Goal: Check status: Check status

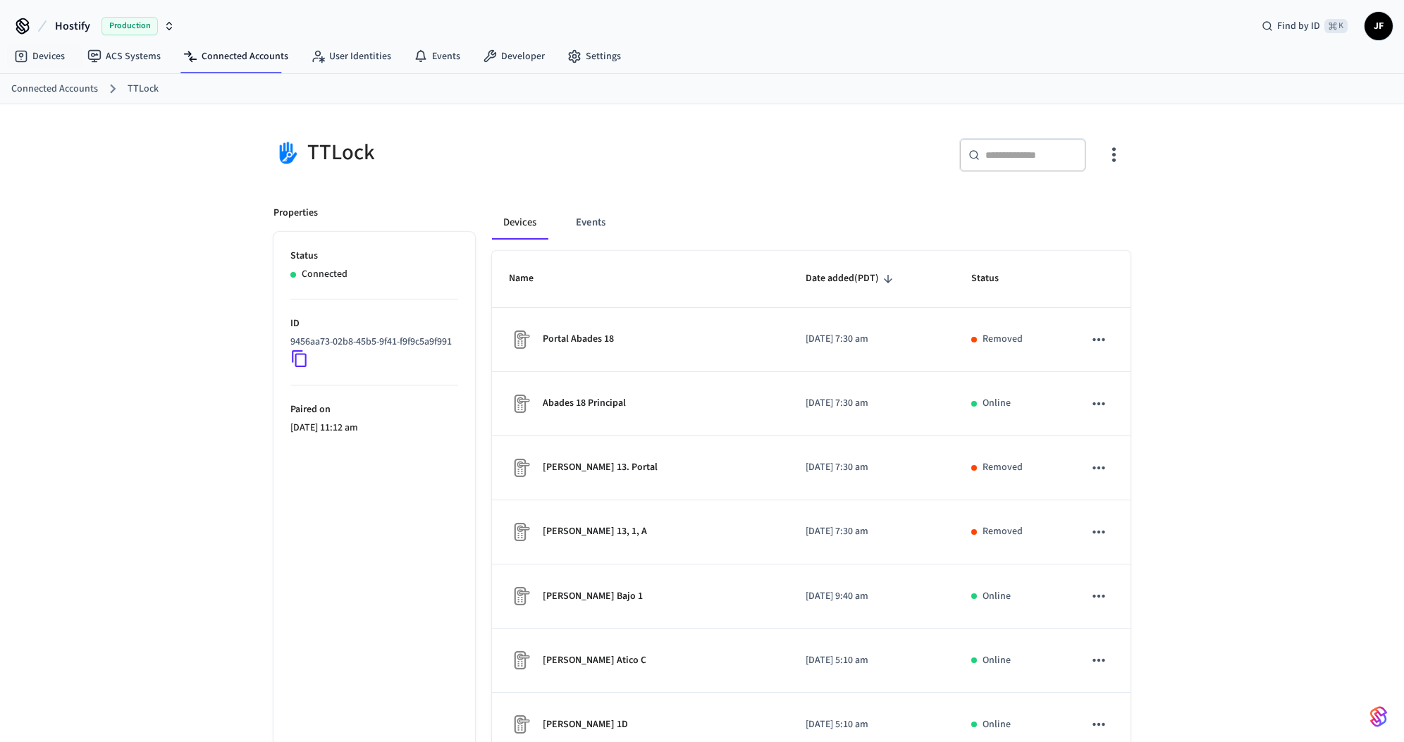
click at [73, 31] on span "Hostify" at bounding box center [72, 26] width 35 height 17
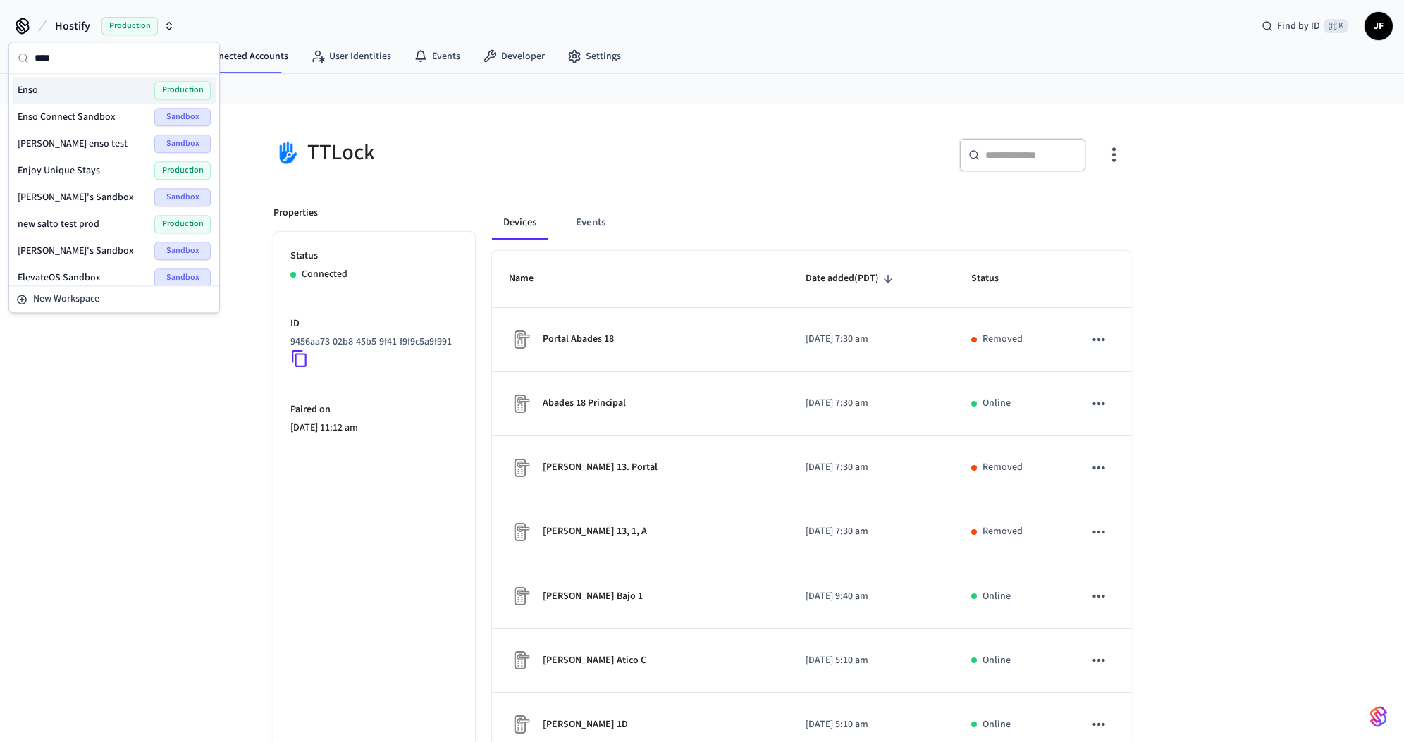
type input "****"
click at [63, 84] on div "Enso Production" at bounding box center [114, 90] width 193 height 18
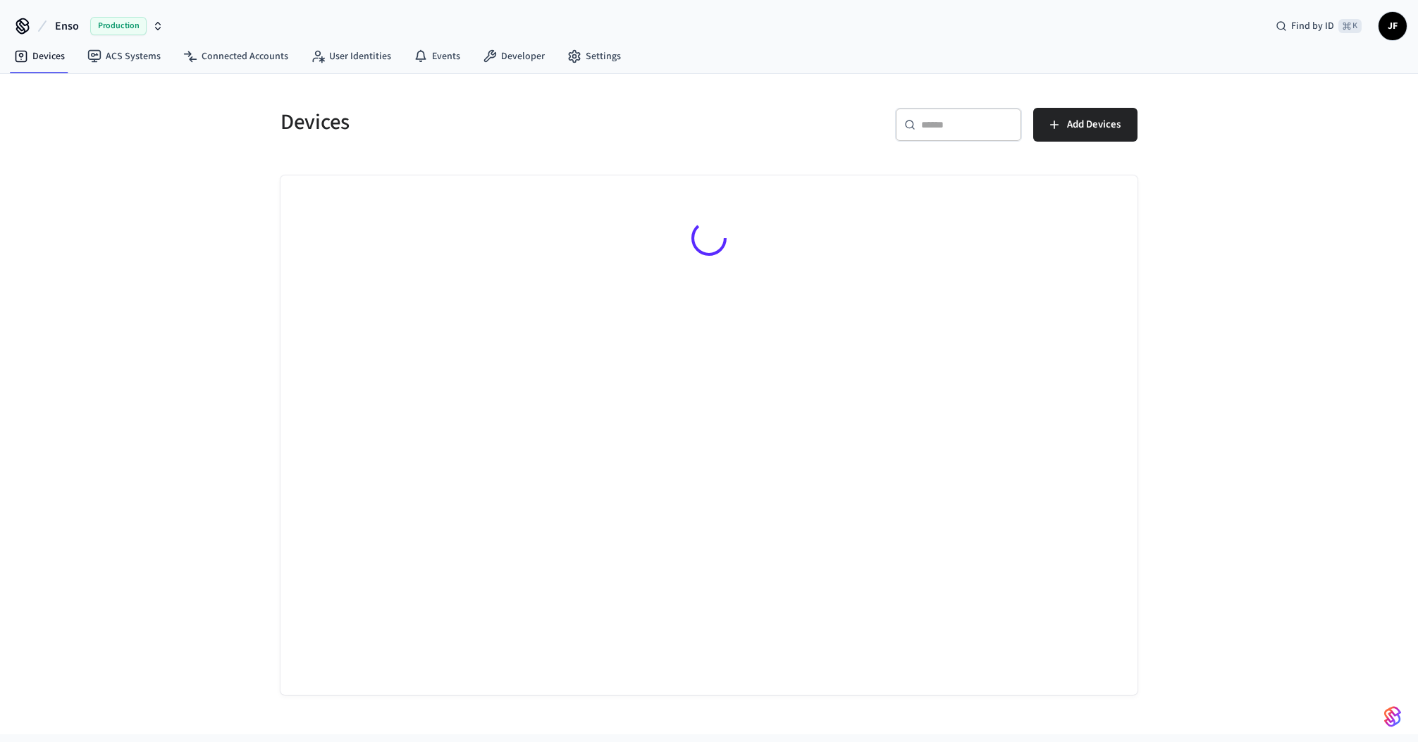
click at [919, 121] on div "​ ​" at bounding box center [958, 125] width 127 height 34
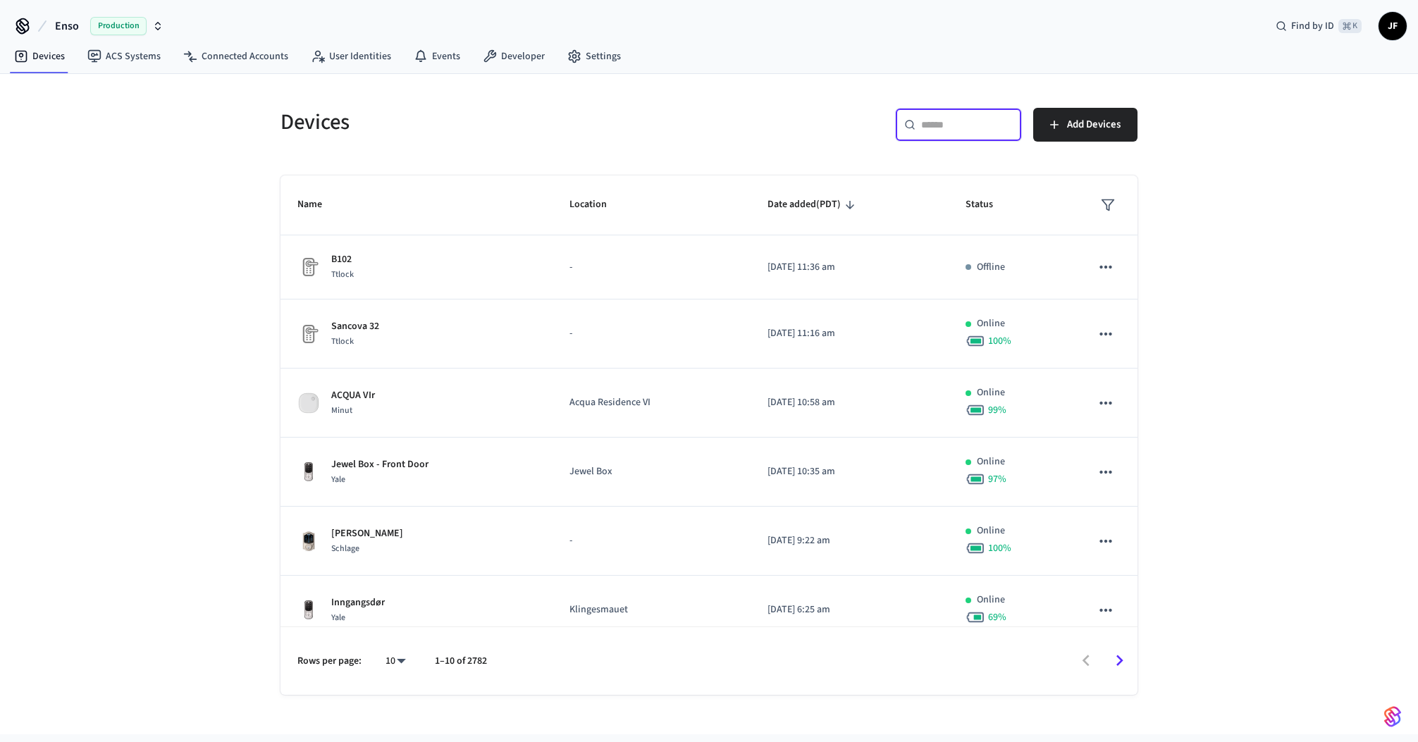
paste input "**********"
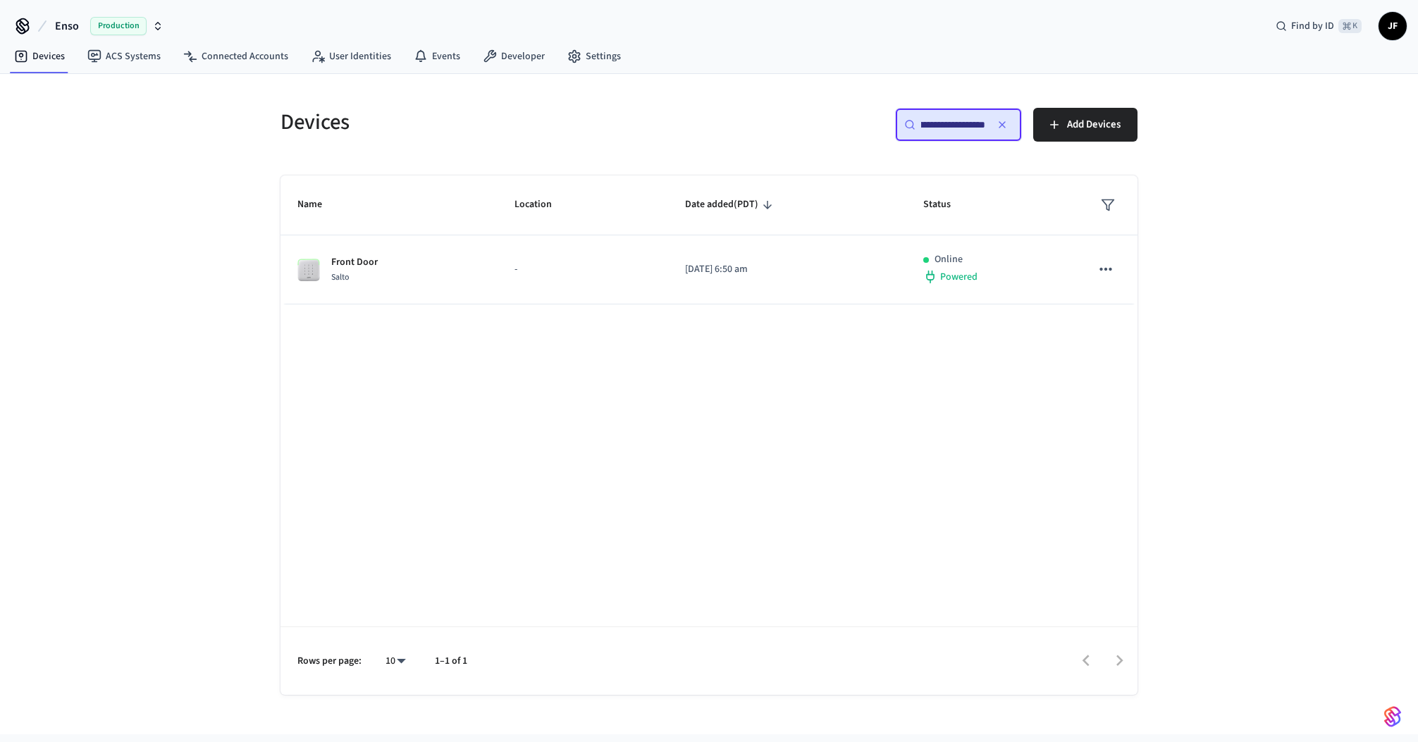
type input "**********"
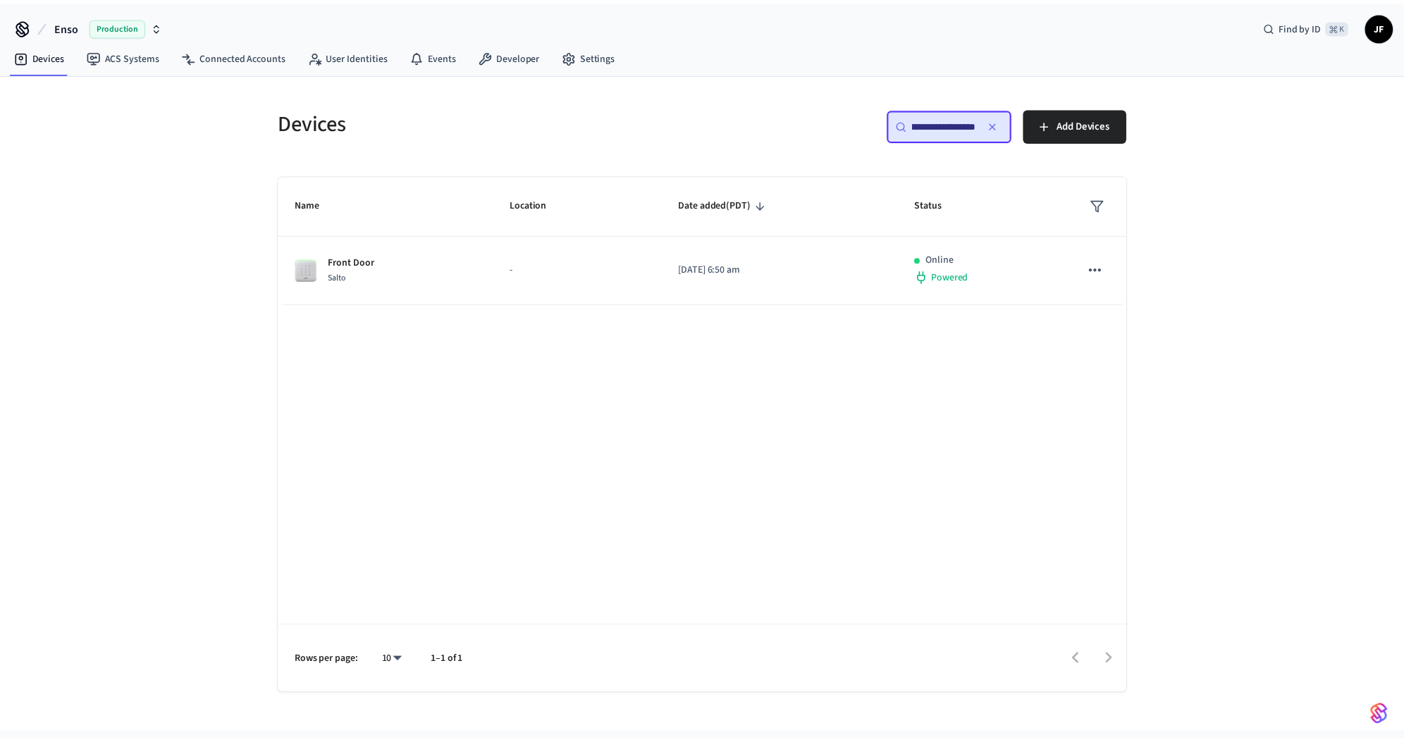
scroll to position [0, 0]
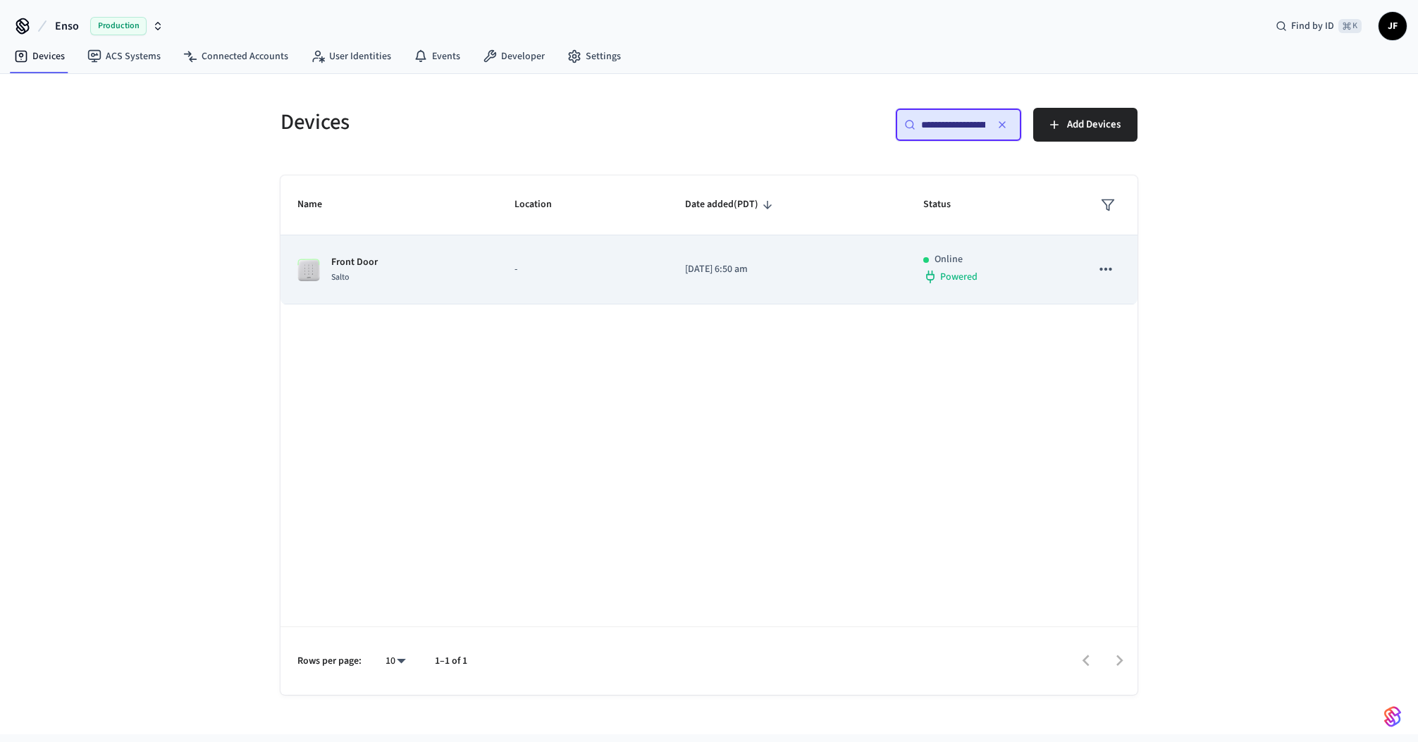
click at [468, 255] on div "Front Door Salto" at bounding box center [388, 270] width 183 height 30
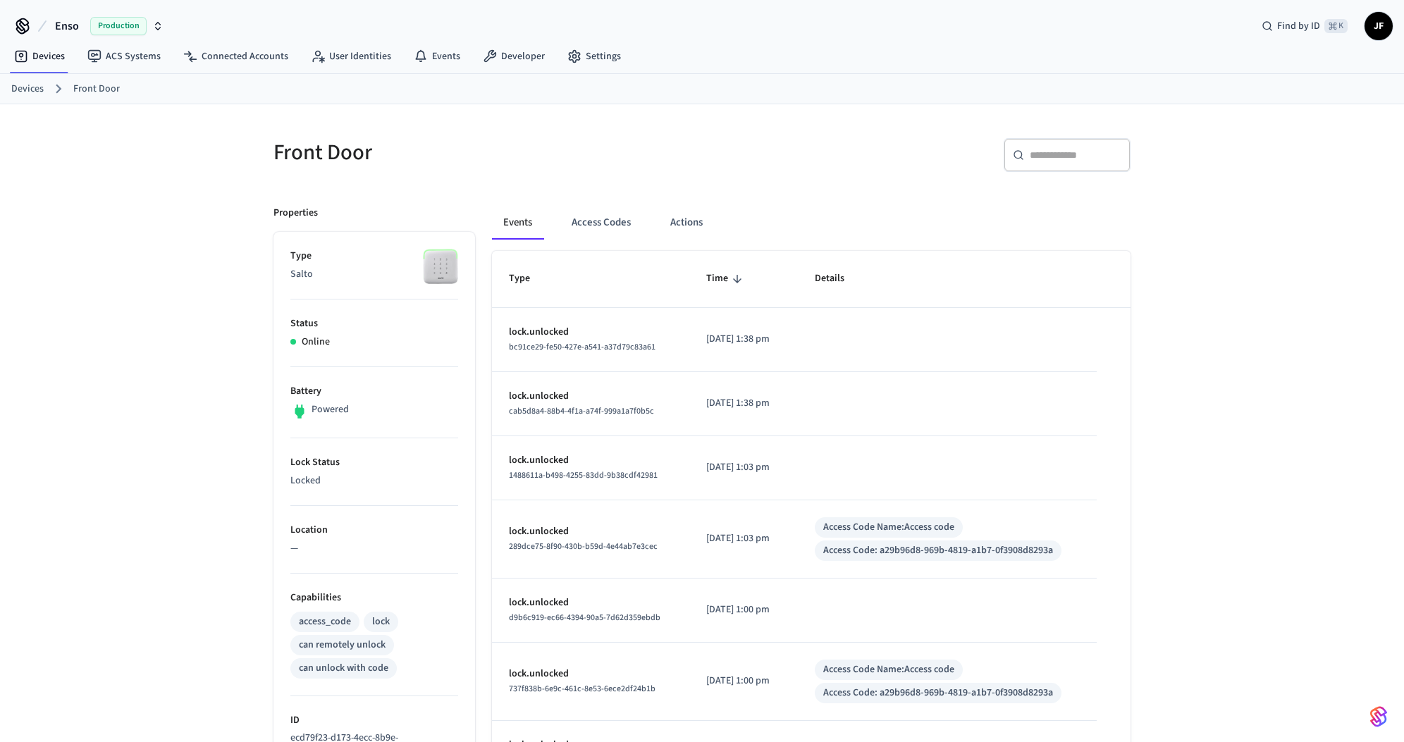
scroll to position [365, 0]
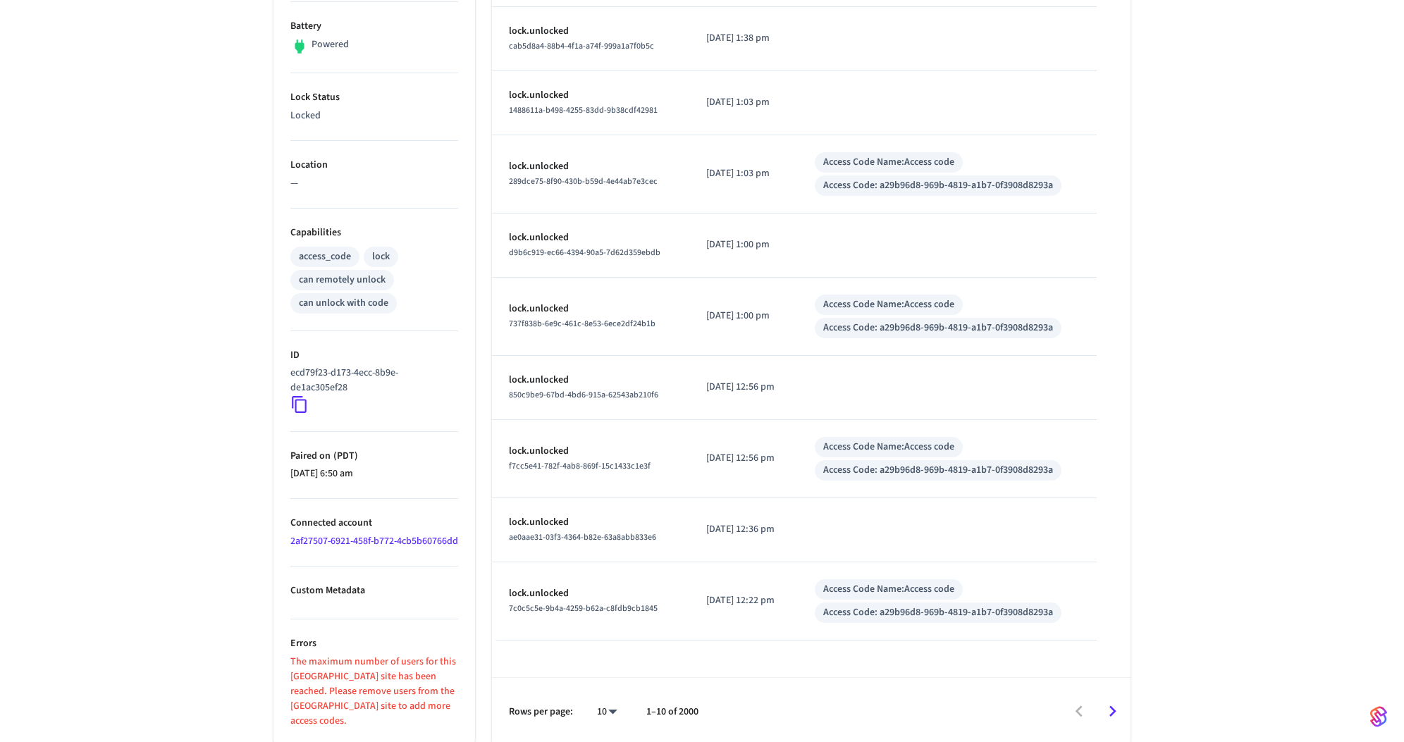
click at [338, 548] on link "2af27507-6921-458f-b772-4cb5b60766dd" at bounding box center [374, 541] width 168 height 14
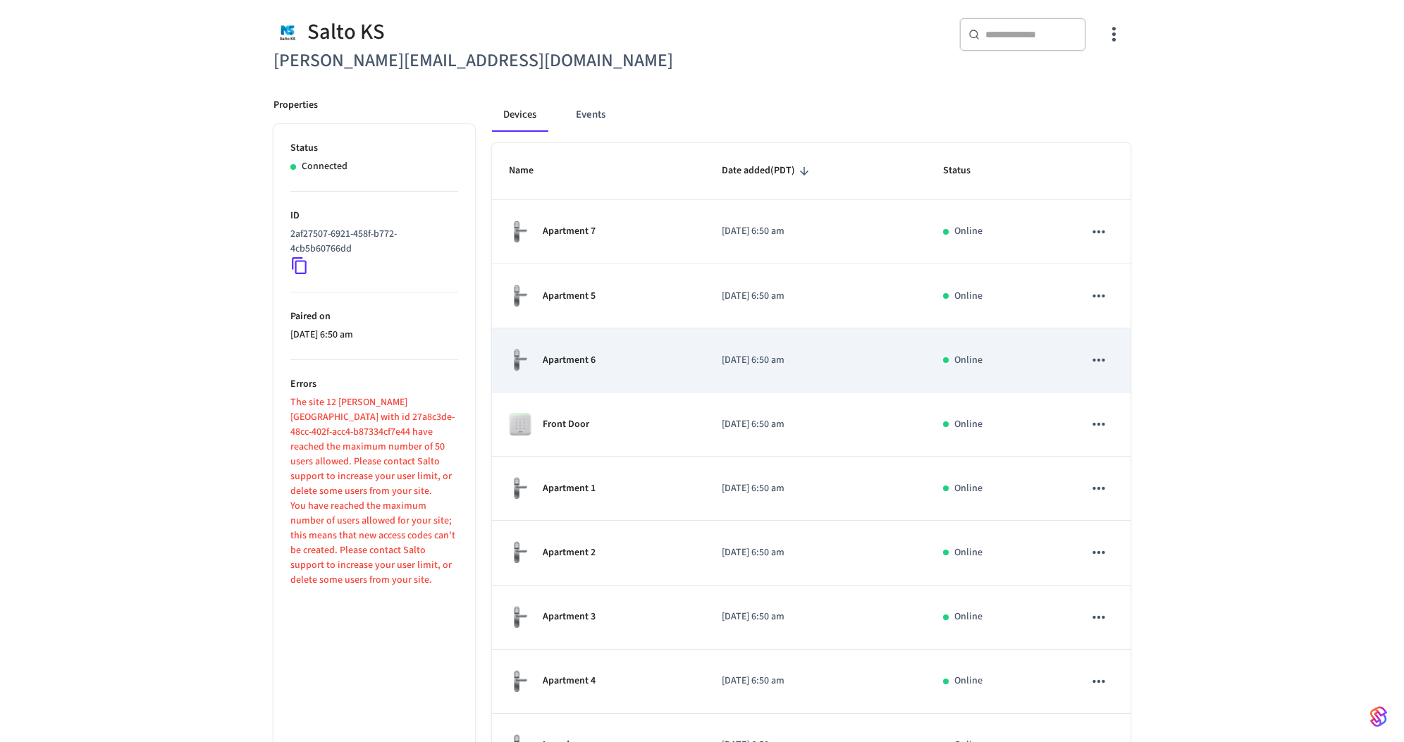
scroll to position [221, 0]
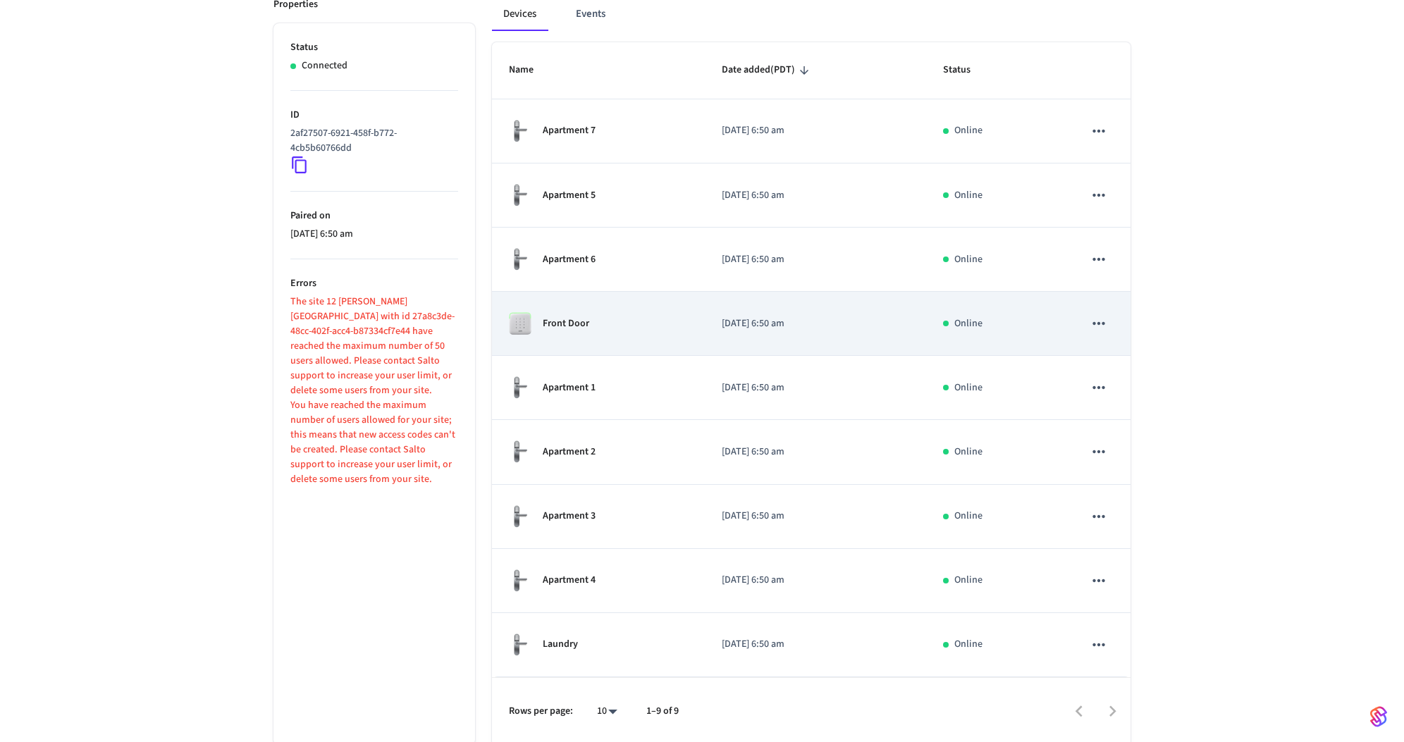
click at [764, 340] on td "2025/02/17 at 6:50 am" at bounding box center [815, 324] width 221 height 64
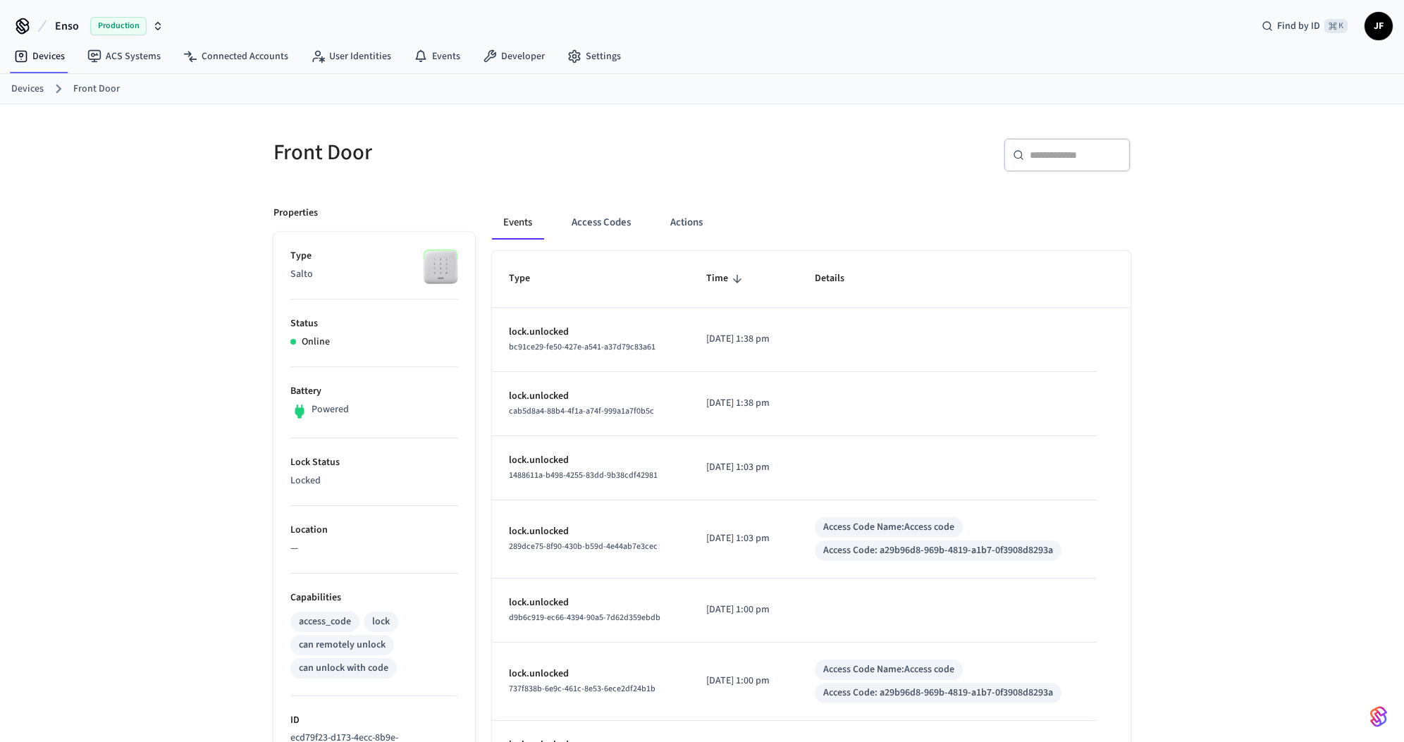
scroll to position [365, 0]
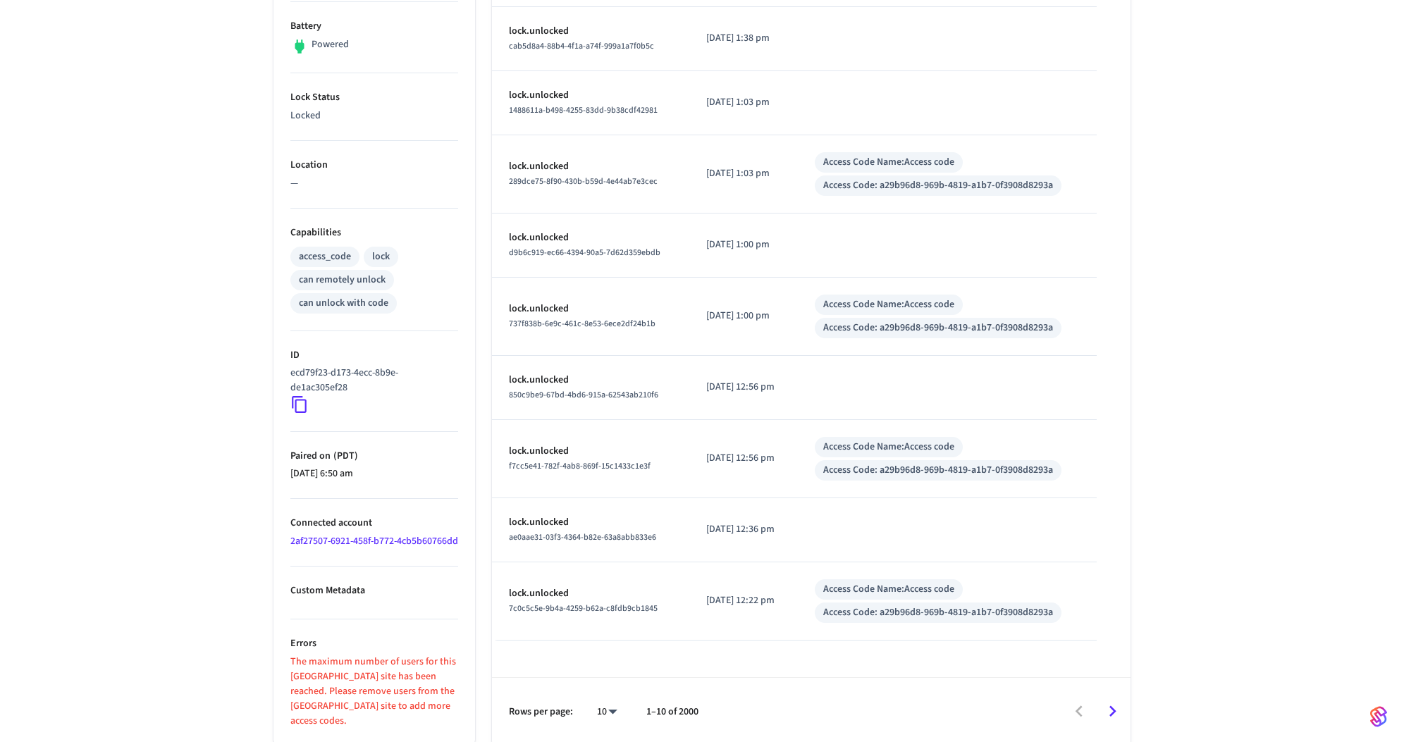
click at [238, 541] on div "Front Door ​ ​ Properties Type Salto Status Online Battery Powered Lock Status …" at bounding box center [702, 242] width 1404 height 1006
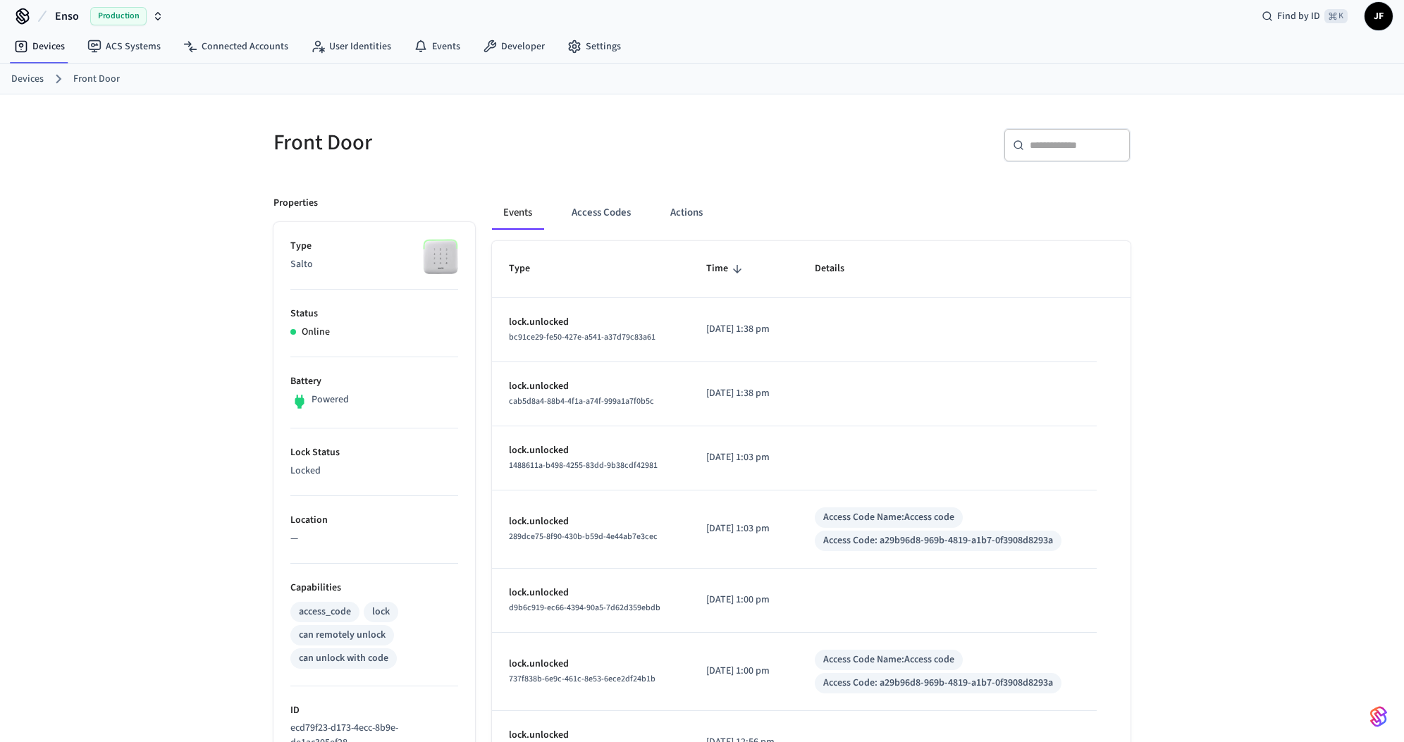
click at [579, 171] on div "Front Door" at bounding box center [475, 142] width 437 height 62
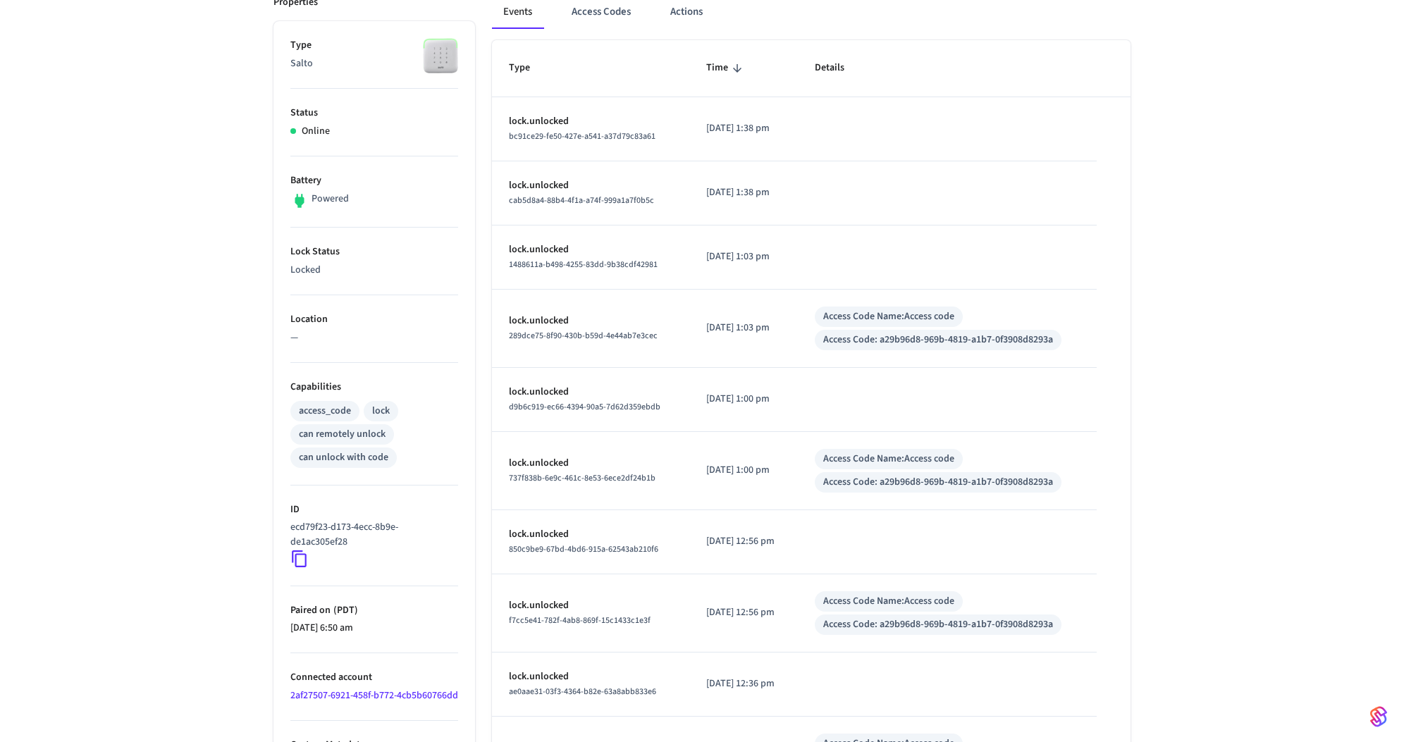
scroll to position [365, 0]
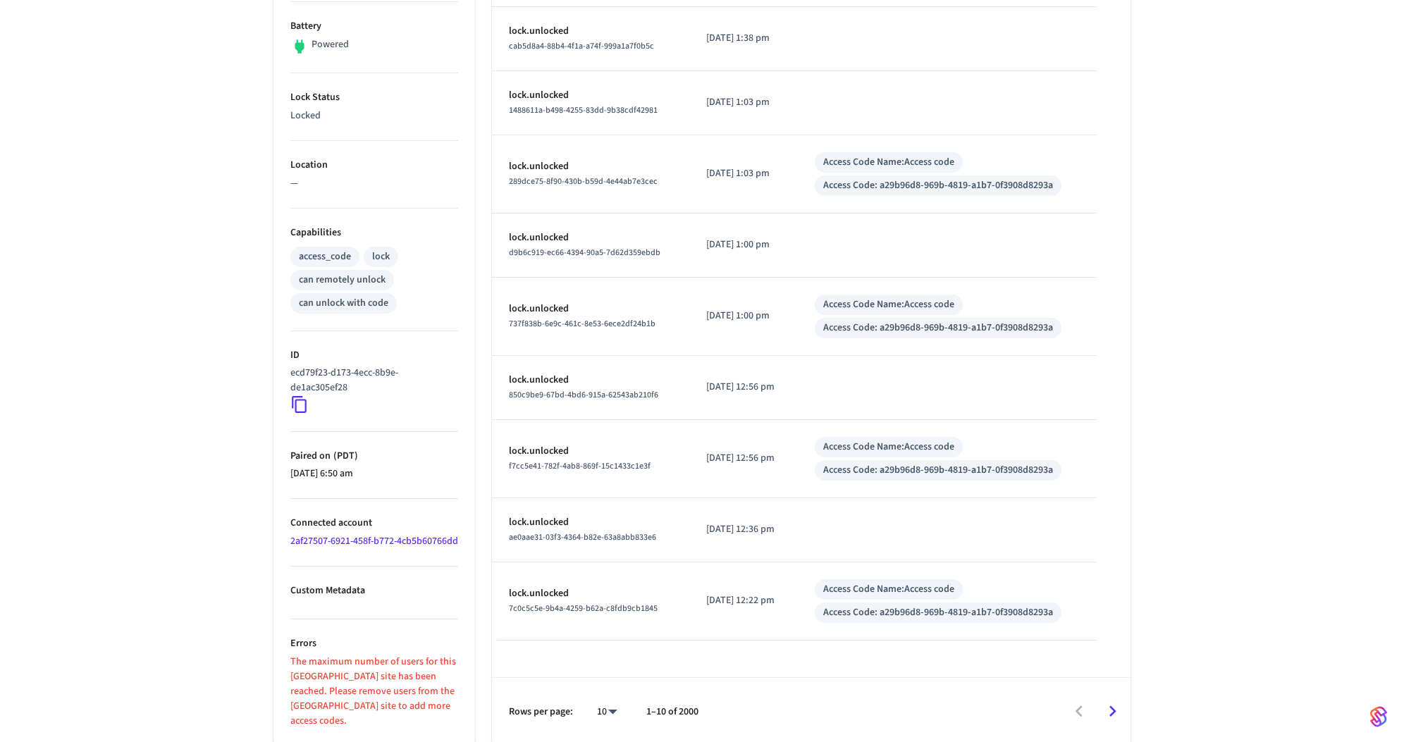
click at [300, 406] on icon at bounding box center [299, 404] width 18 height 18
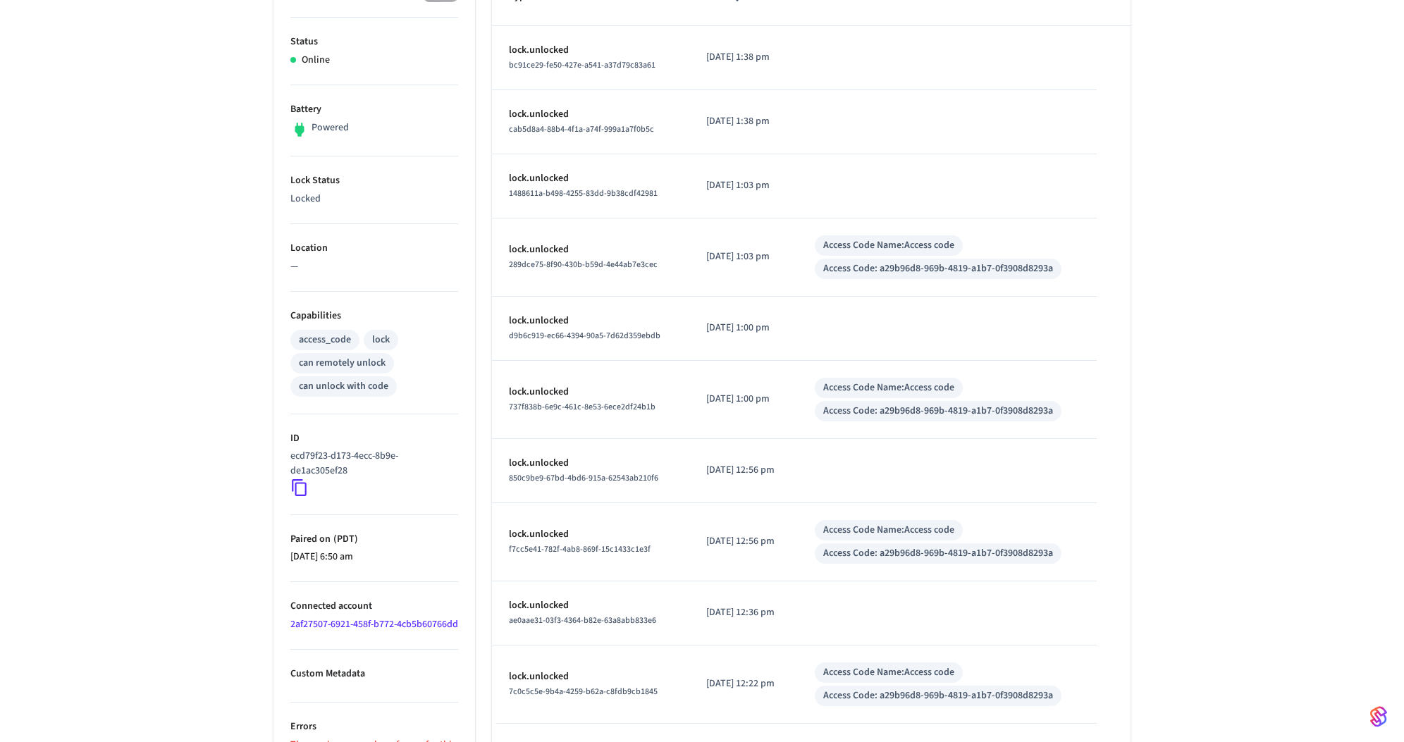
scroll to position [248, 0]
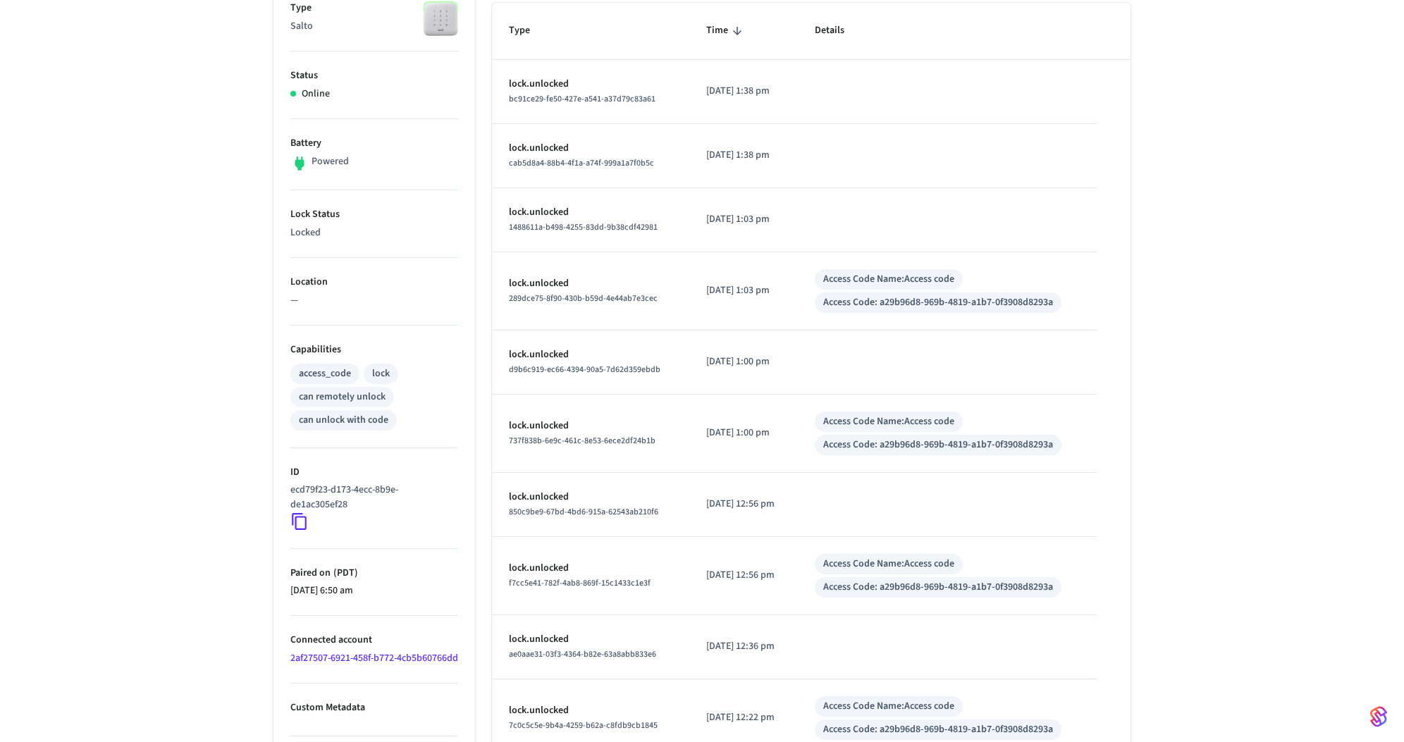
scroll to position [221, 0]
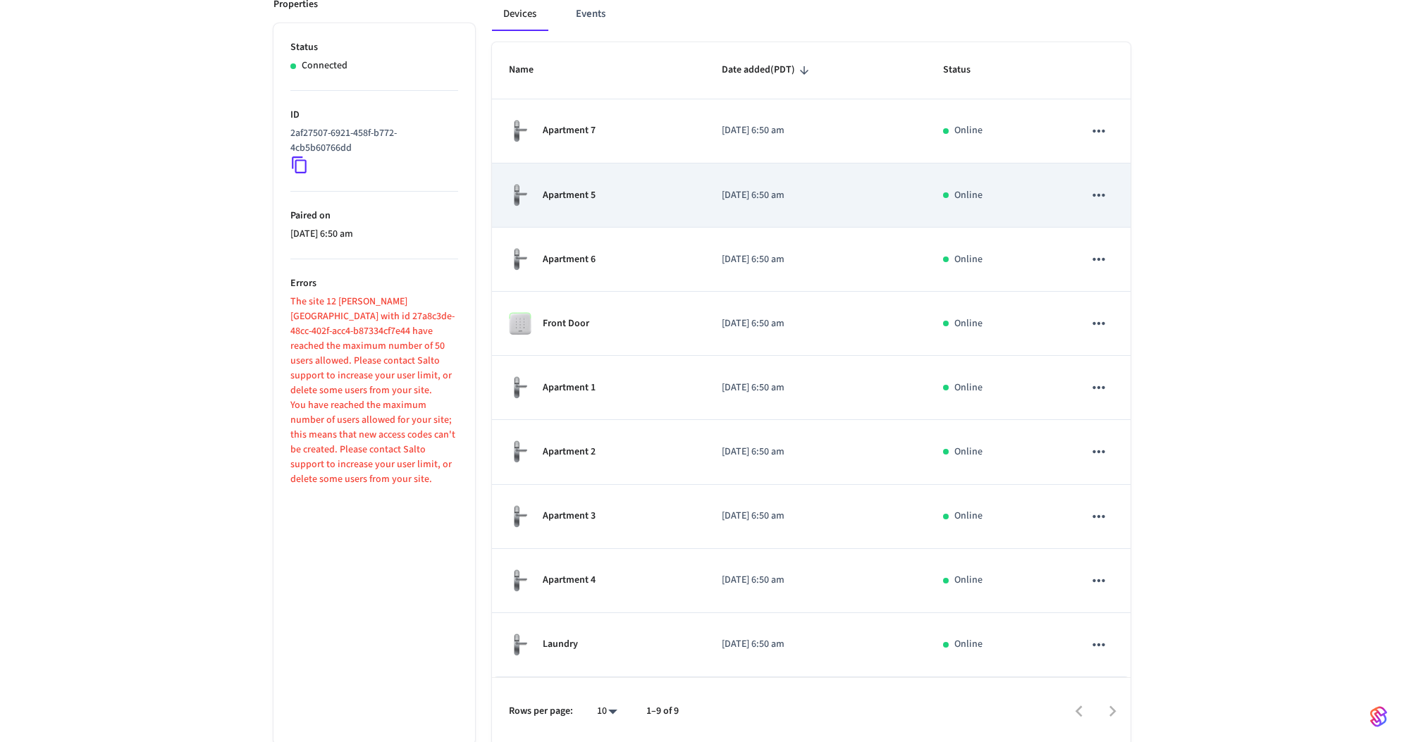
click at [603, 223] on td "Apartment 5" at bounding box center [598, 196] width 213 height 64
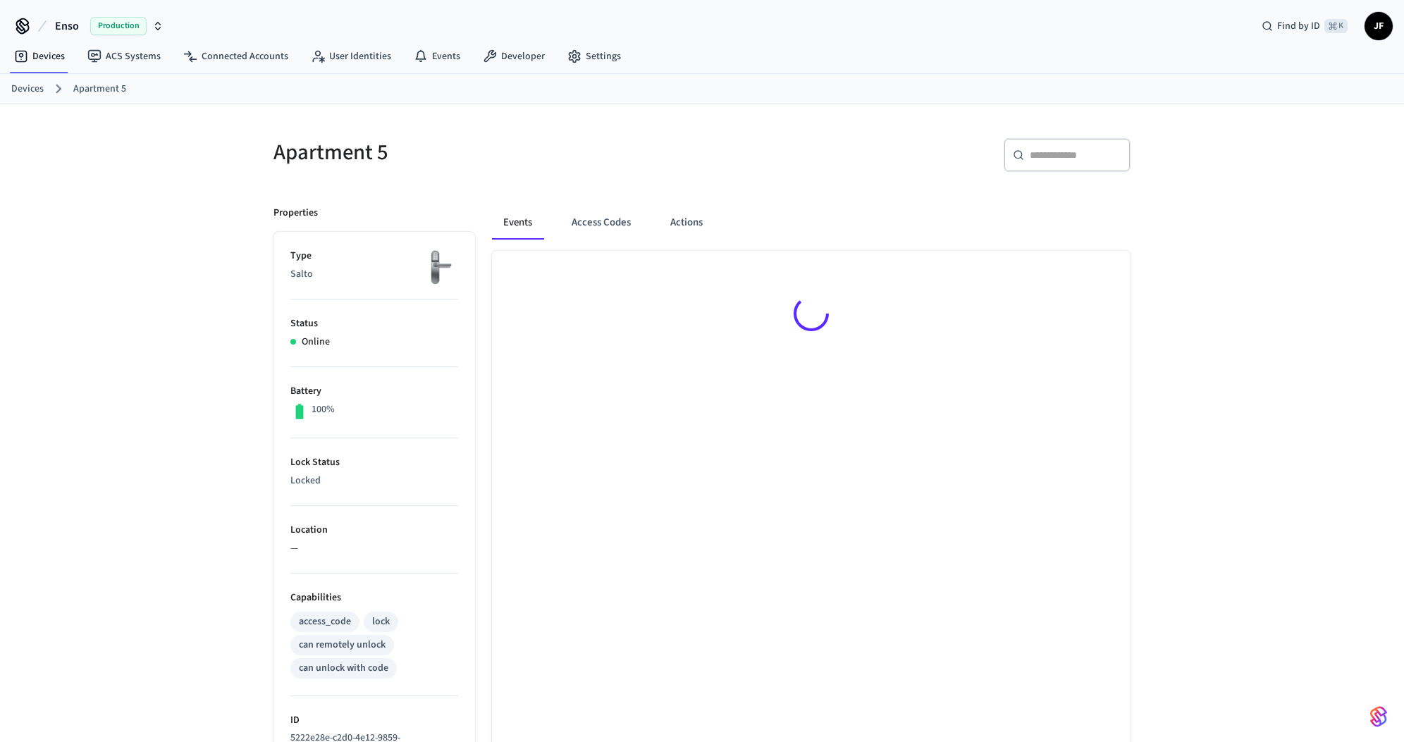
scroll to position [407, 0]
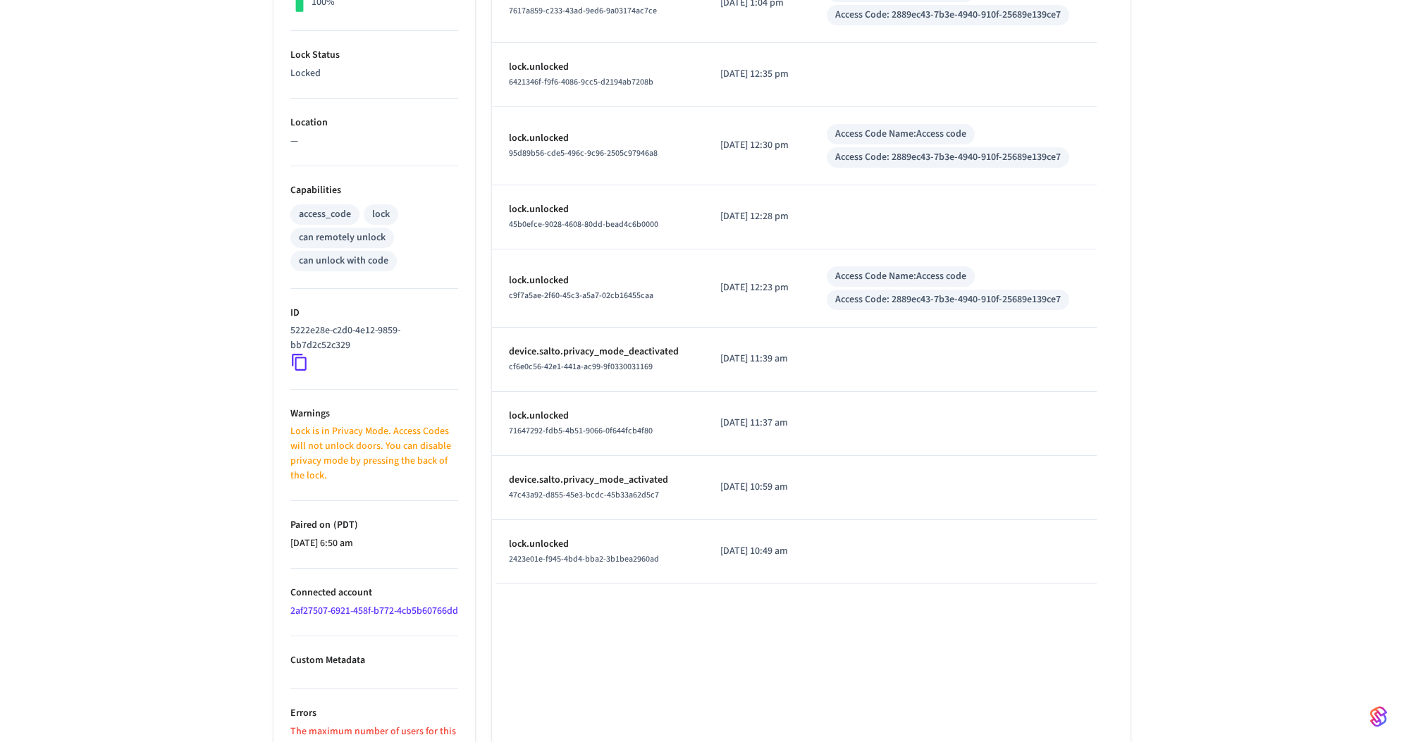
click at [302, 357] on icon at bounding box center [299, 362] width 18 height 18
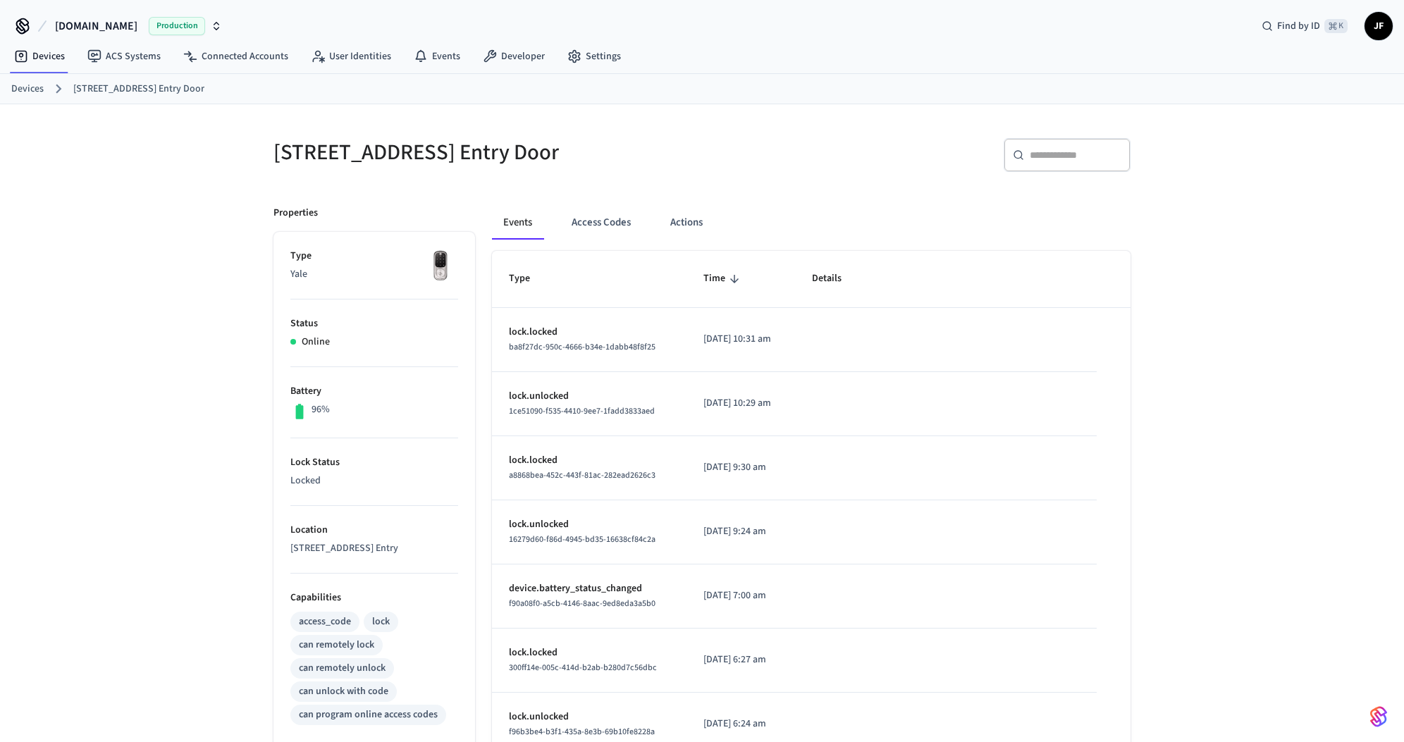
click at [1095, 140] on div "​ ​" at bounding box center [1067, 155] width 127 height 34
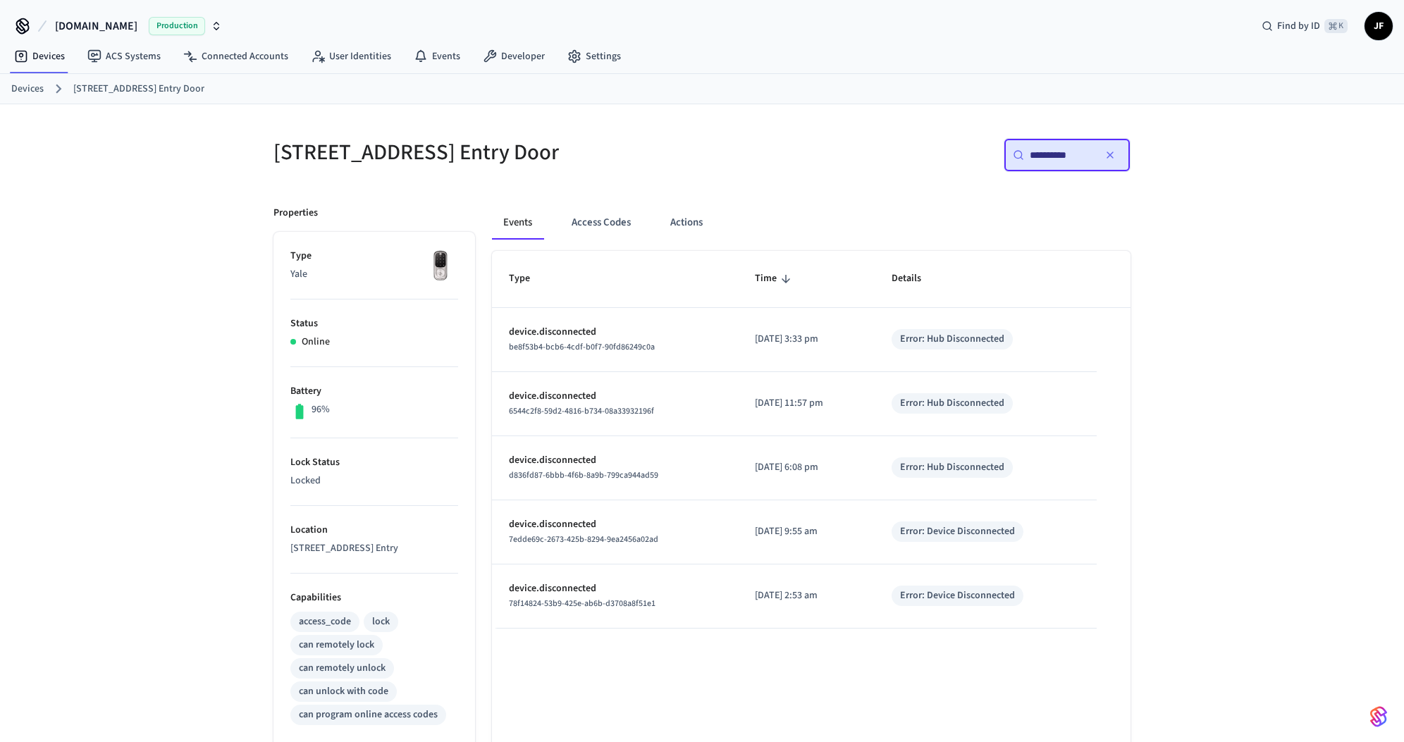
type input "**********"
click at [1078, 154] on input "**********" at bounding box center [1061, 155] width 63 height 14
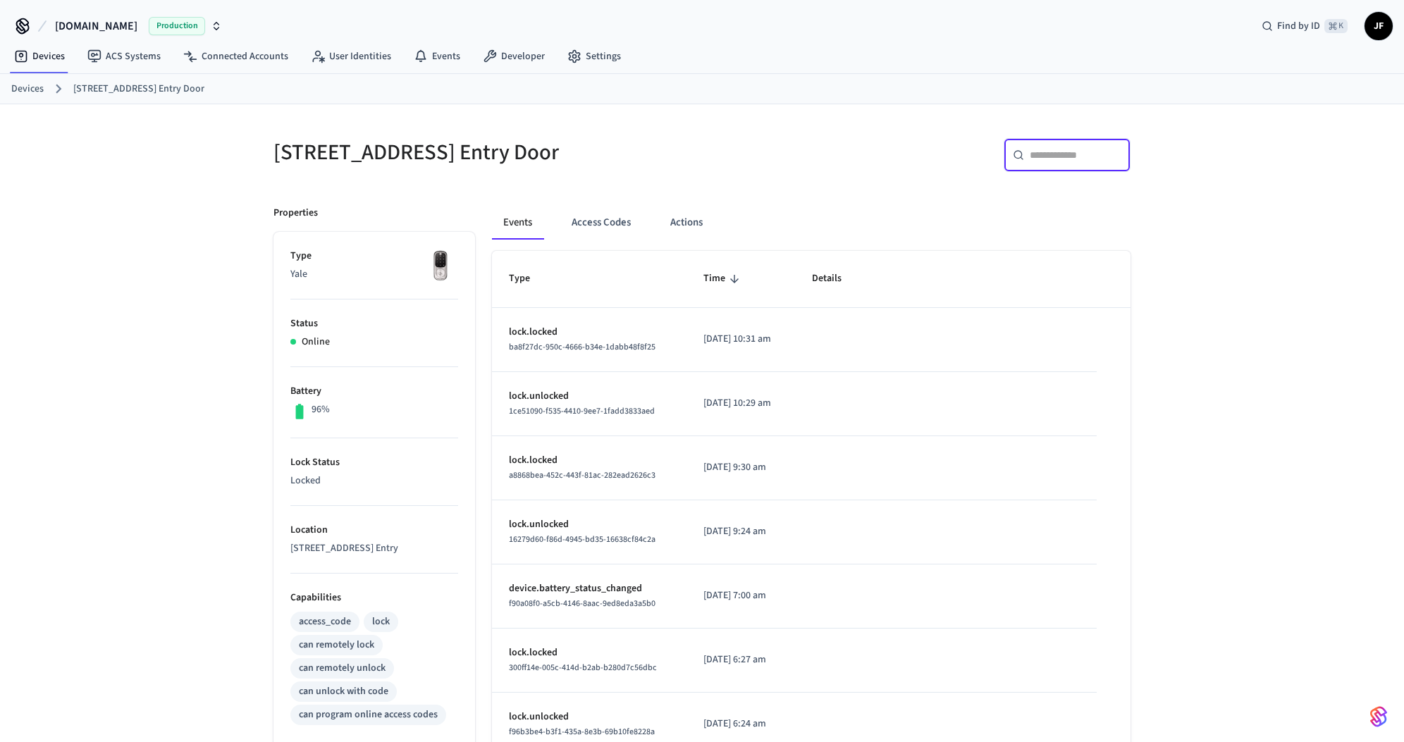
click at [742, 183] on div "[STREET_ADDRESS] Entry Door ​ ​ Properties Type Yale Status Online Battery 96% …" at bounding box center [702, 583] width 880 height 924
click at [731, 166] on div "​ ​" at bounding box center [920, 160] width 420 height 45
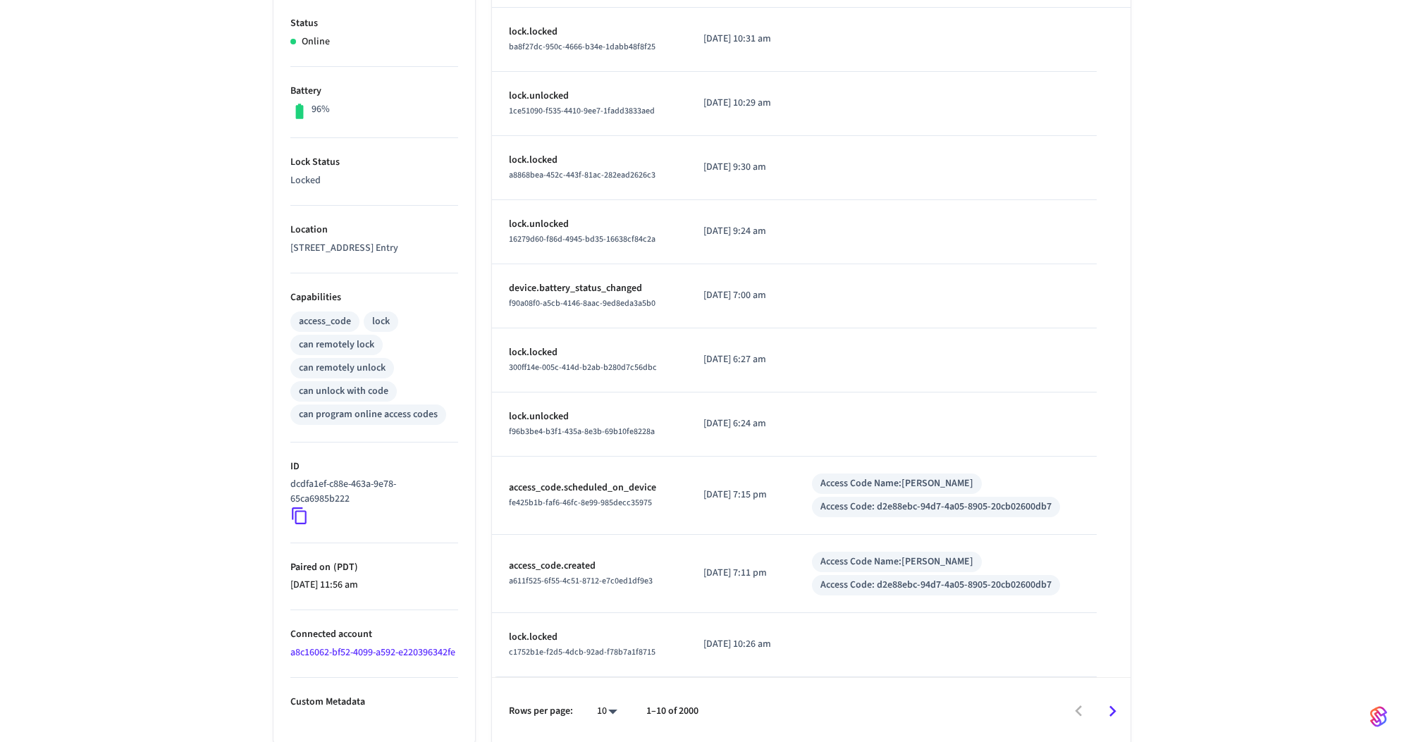
click at [339, 658] on link "a8c16062-bf52-4099-a592-e220396342fe" at bounding box center [372, 653] width 165 height 14
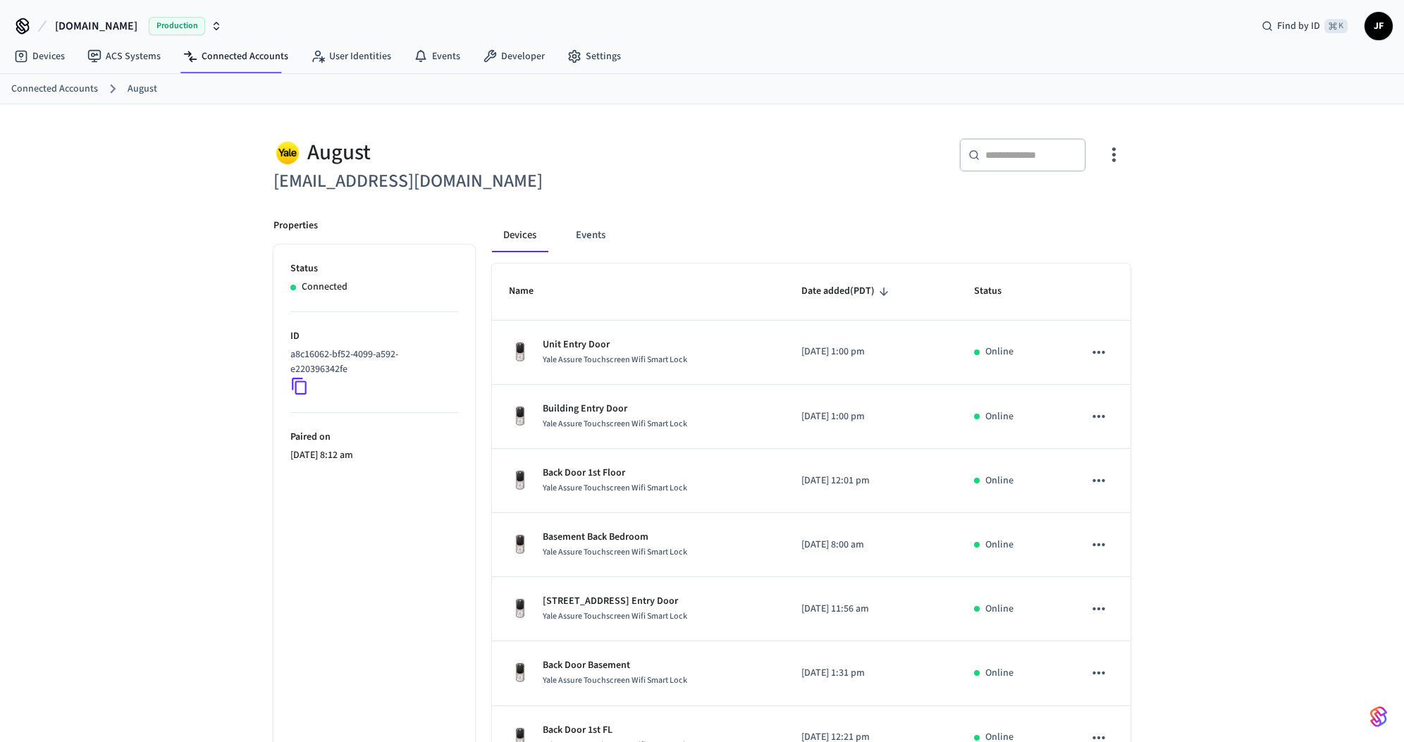
drag, startPoint x: 1262, startPoint y: 356, endPoint x: 1255, endPoint y: 354, distance: 8.0
